Goal: Task Accomplishment & Management: Use online tool/utility

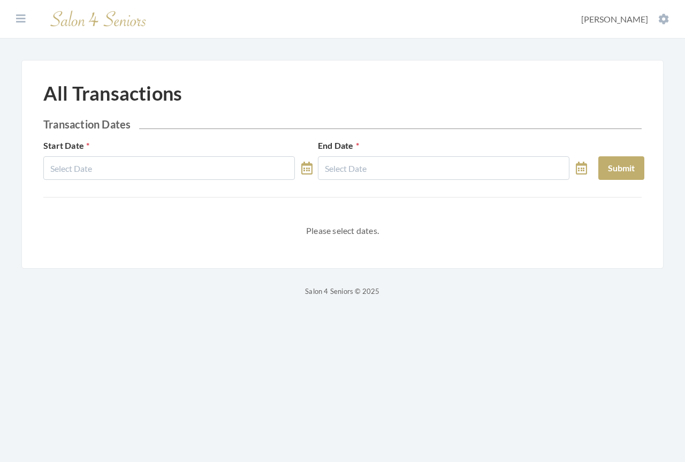
click at [259, 0] on icon at bounding box center [306, 168] width 11 height 13
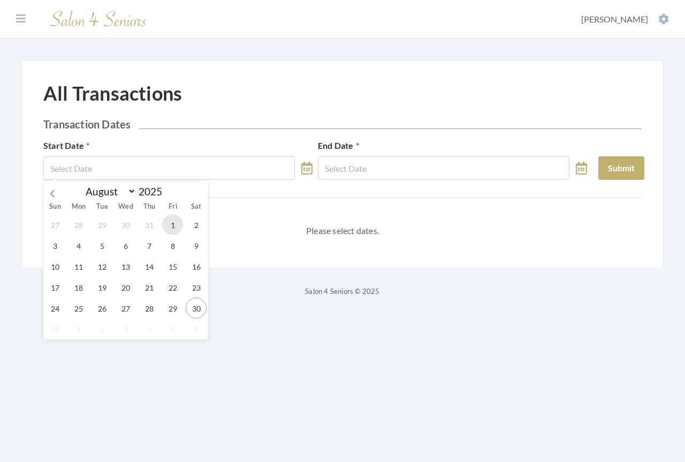
click at [172, 0] on span "1" at bounding box center [172, 224] width 21 height 21
type input "[DATE]"
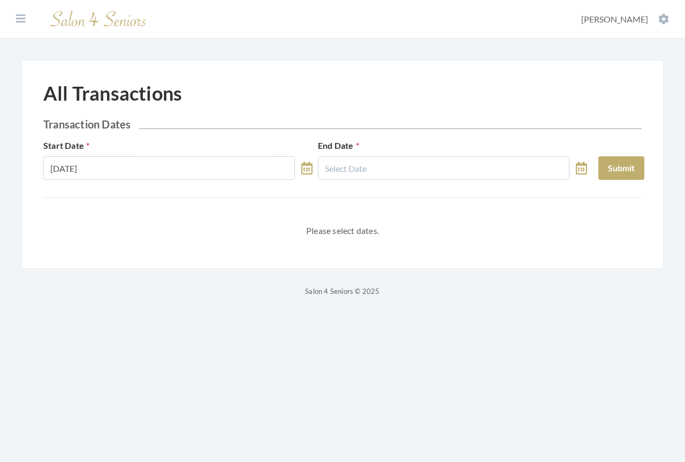
click at [259, 0] on icon at bounding box center [580, 168] width 11 height 13
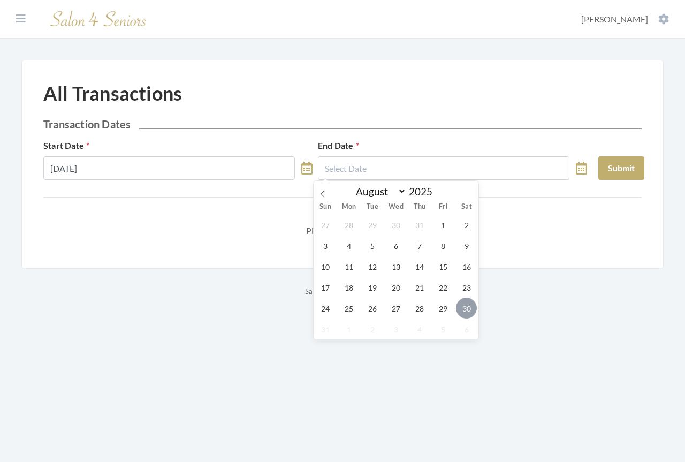
click at [259, 0] on span "30" at bounding box center [466, 307] width 21 height 21
type input "[DATE]"
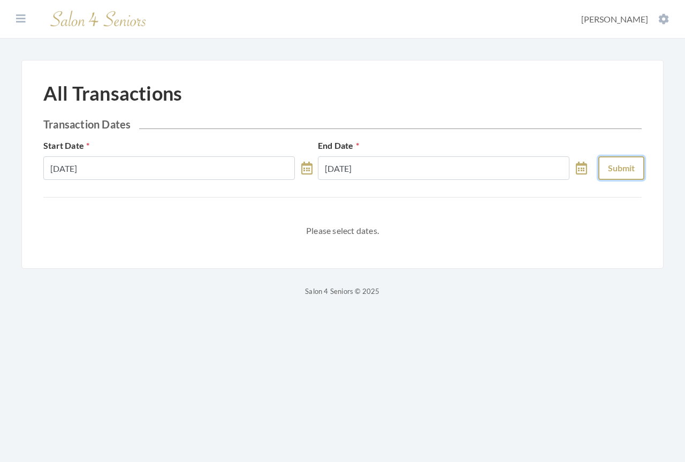
click at [259, 0] on button "Submit" at bounding box center [621, 168] width 46 height 24
select select "7"
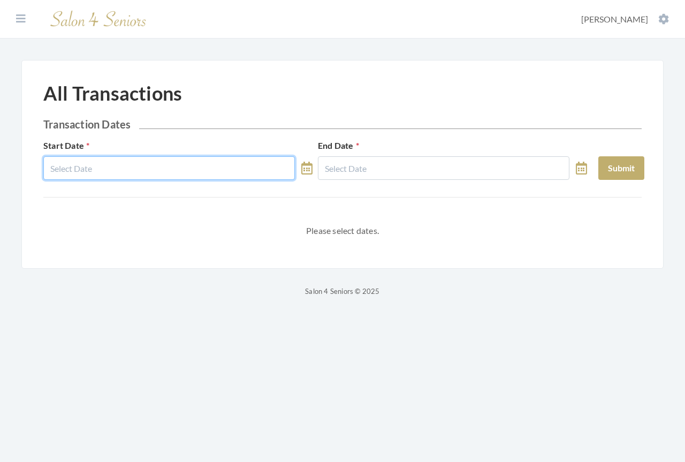
click at [263, 162] on input "text" at bounding box center [168, 168] width 251 height 24
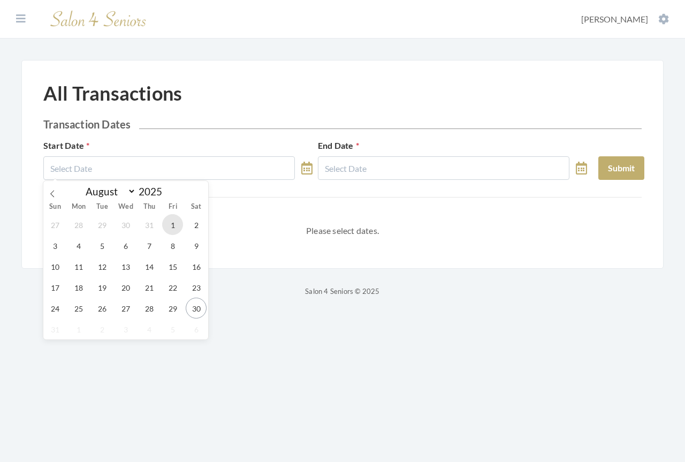
click at [171, 225] on span "1" at bounding box center [172, 224] width 21 height 21
type input "[DATE]"
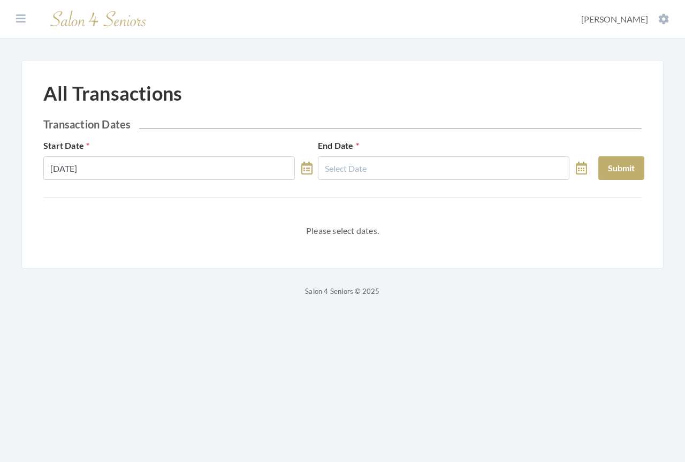
click at [578, 167] on icon at bounding box center [580, 168] width 11 height 13
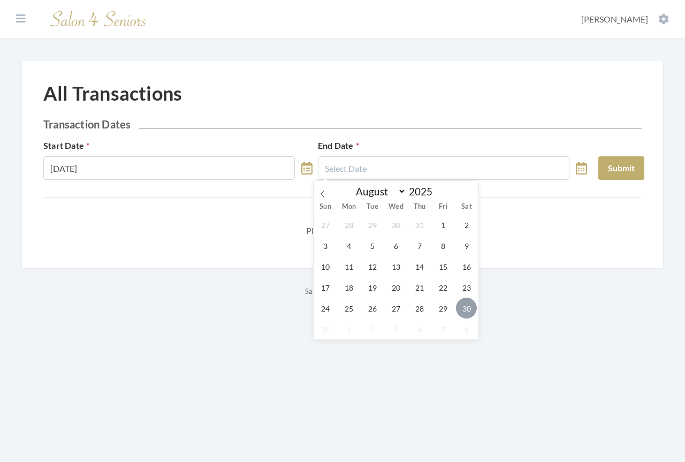
click at [465, 307] on span "30" at bounding box center [466, 307] width 21 height 21
type input "[DATE]"
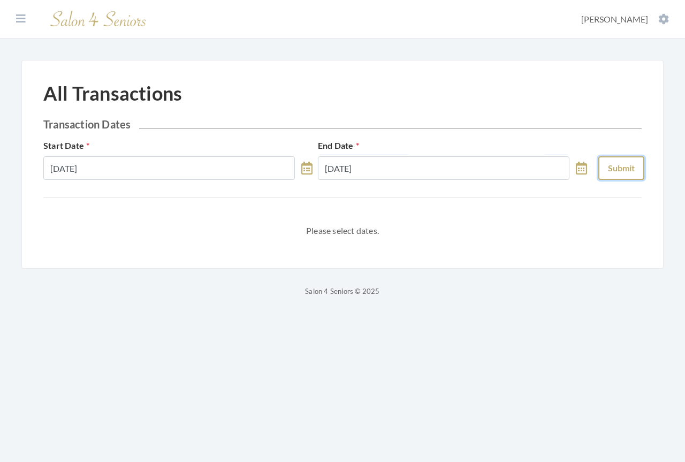
click at [610, 166] on button "Submit" at bounding box center [621, 168] width 46 height 24
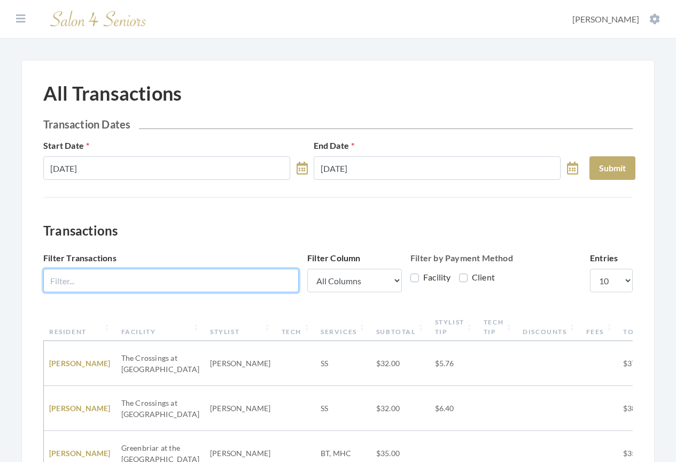
click at [139, 281] on input "Filter Transactions" at bounding box center [171, 280] width 256 height 24
type input "harbor at"
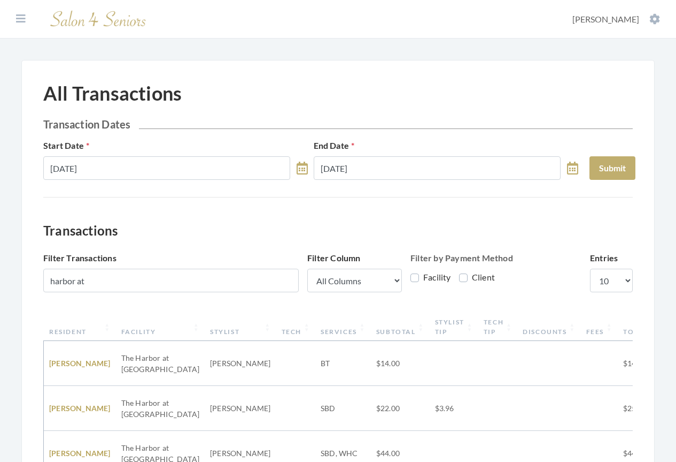
click at [75, 332] on th "Resident" at bounding box center [80, 327] width 72 height 28
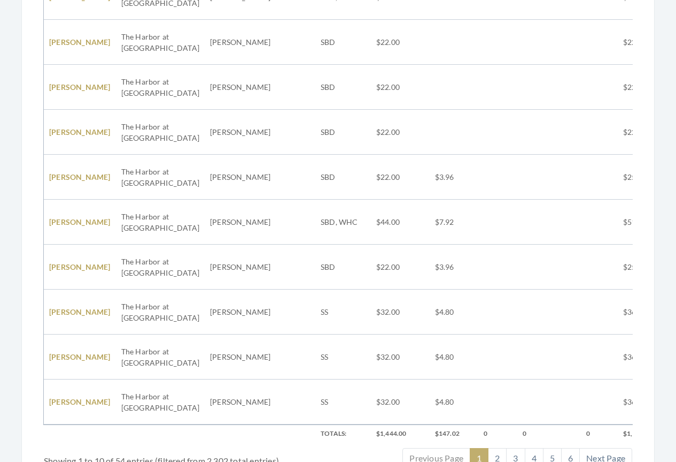
scroll to position [390, 0]
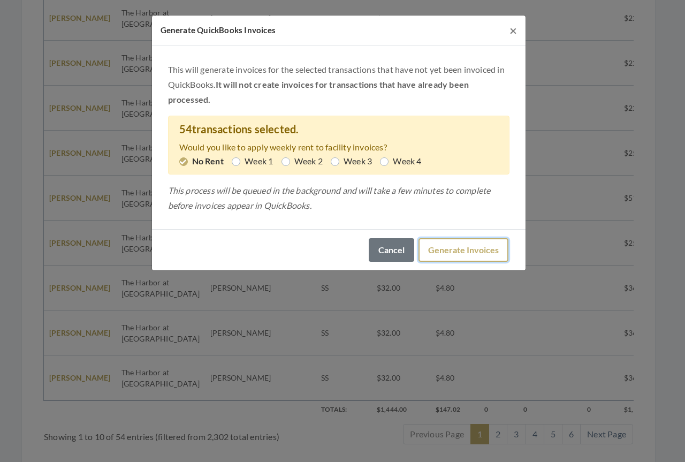
click at [446, 248] on button "Generate Invoices" at bounding box center [463, 250] width 90 height 24
